Goal: Check status

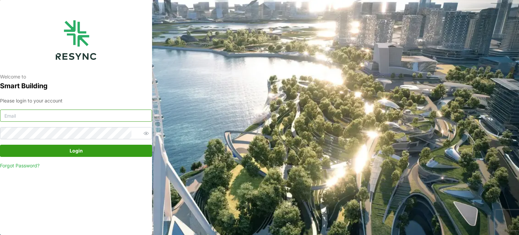
type input "serv354@nus.edu.sg"
click at [113, 152] on span "Login" at bounding box center [75, 150] width 139 height 11
